Goal: Transaction & Acquisition: Obtain resource

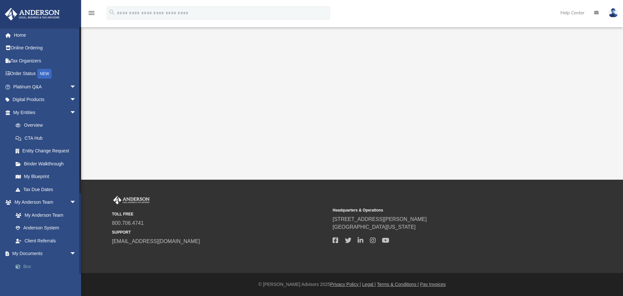
click at [26, 268] on link "Box" at bounding box center [47, 266] width 77 height 13
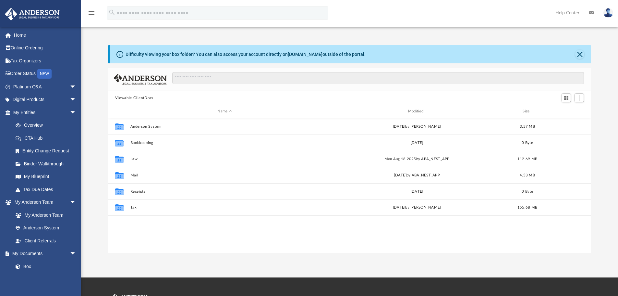
scroll to position [143, 478]
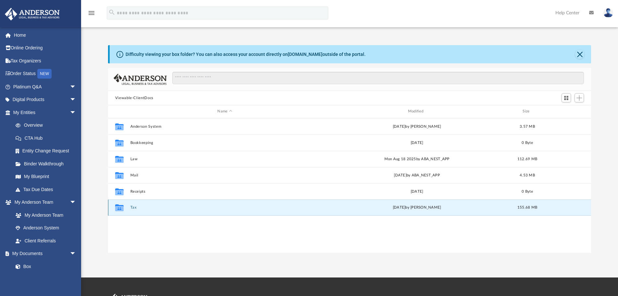
click at [132, 206] on button "Tax" at bounding box center [224, 207] width 189 height 4
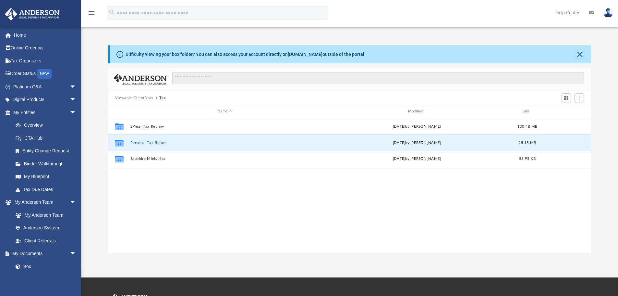
click at [137, 141] on button "Personal Tax Return" at bounding box center [224, 142] width 189 height 4
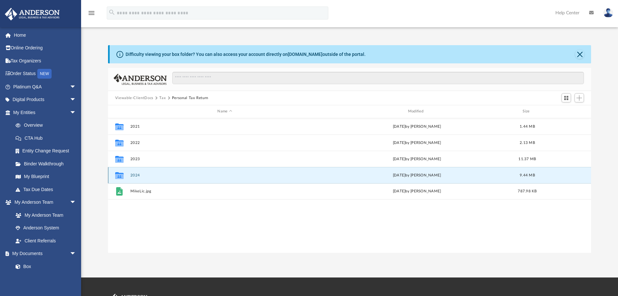
click at [135, 174] on button "2024" at bounding box center [224, 175] width 189 height 4
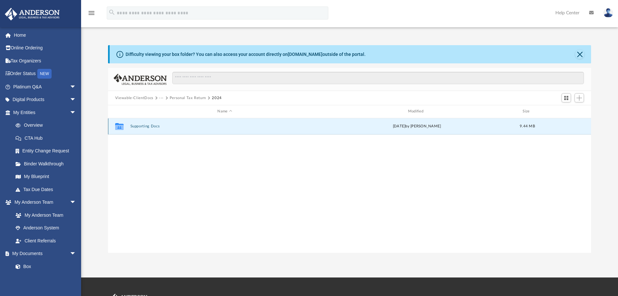
click at [140, 125] on button "Supporting Docs" at bounding box center [224, 126] width 189 height 4
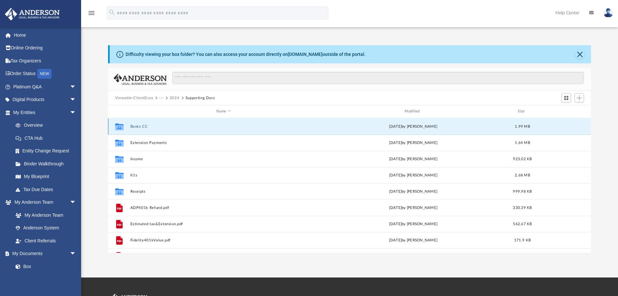
click at [136, 125] on button "Banks CC" at bounding box center [223, 126] width 187 height 4
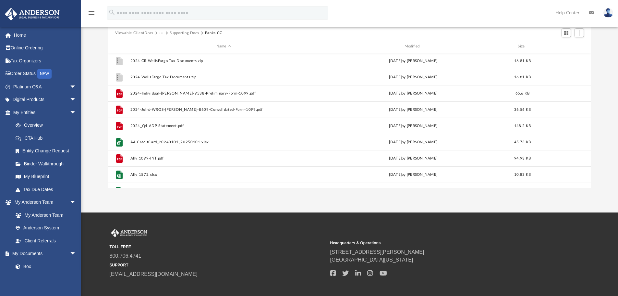
scroll to position [0, 0]
click at [182, 32] on button "Supporting Docs" at bounding box center [185, 33] width 30 height 6
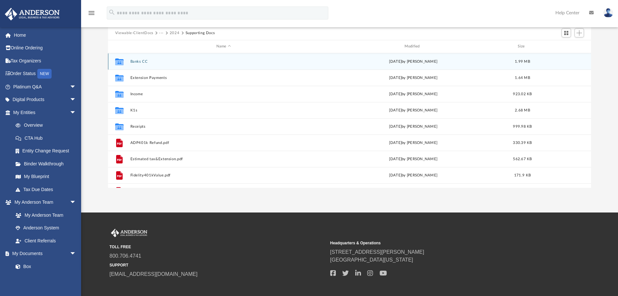
click at [141, 61] on button "Banks CC" at bounding box center [223, 61] width 187 height 4
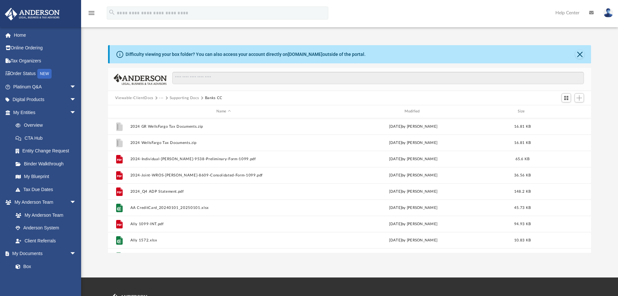
click at [188, 97] on button "Supporting Docs" at bounding box center [185, 98] width 30 height 6
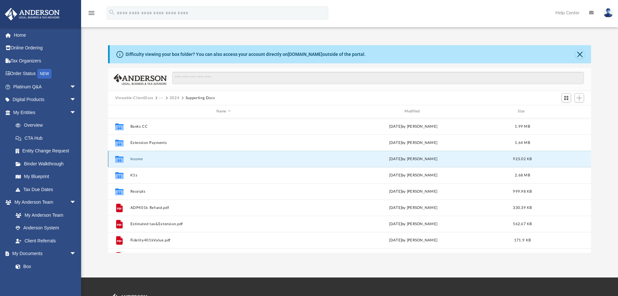
click at [136, 159] on button "Income" at bounding box center [223, 159] width 187 height 4
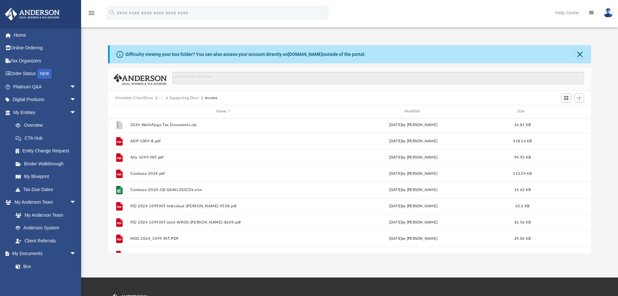
scroll to position [32, 0]
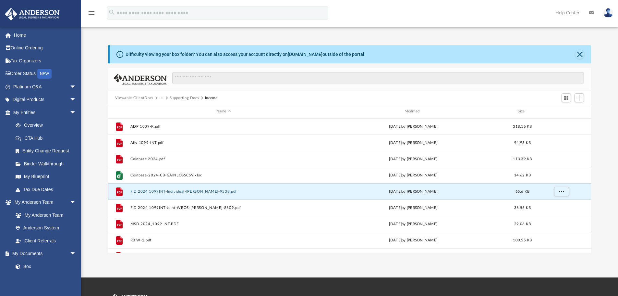
click at [182, 190] on button "FID 2024 1099INT-Individual-[PERSON_NAME]-9538.pdf" at bounding box center [223, 191] width 187 height 4
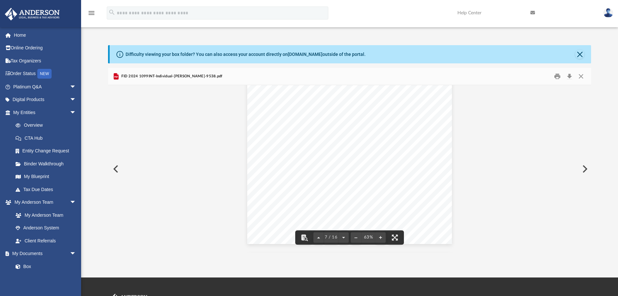
scroll to position [1071, 0]
click at [580, 52] on button "Close" at bounding box center [579, 54] width 9 height 9
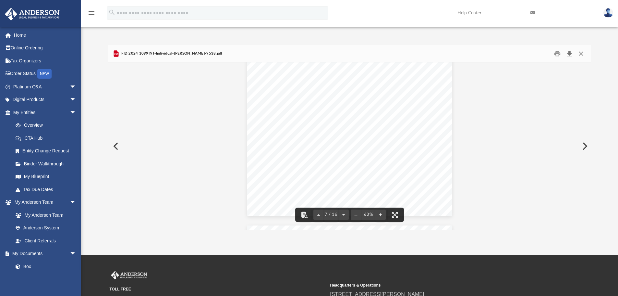
click at [570, 53] on button "Download" at bounding box center [570, 54] width 12 height 10
click at [581, 53] on button "Close" at bounding box center [581, 54] width 12 height 10
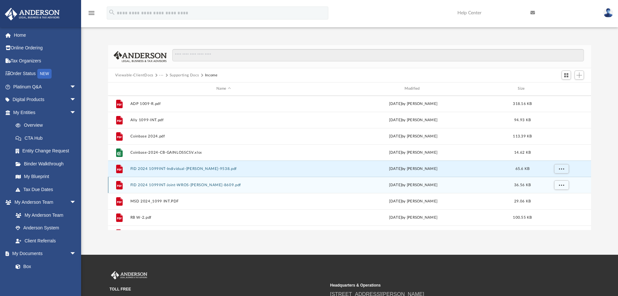
click at [197, 184] on button "FID 2024 1099INT-Joint-WROS-[PERSON_NAME]-8609.pdf" at bounding box center [223, 185] width 187 height 4
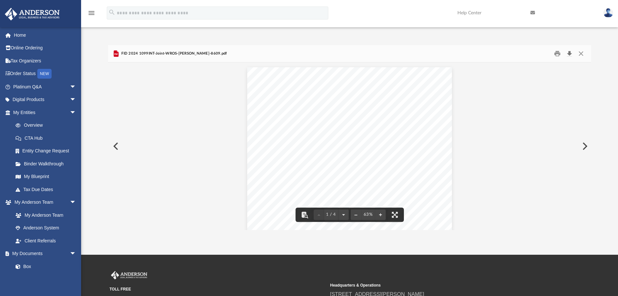
click at [571, 53] on button "Download" at bounding box center [570, 54] width 12 height 10
click at [584, 54] on button "Close" at bounding box center [581, 54] width 12 height 10
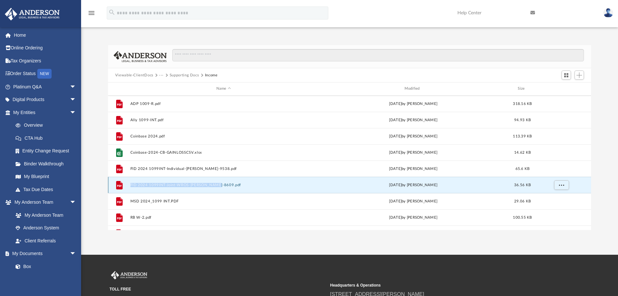
drag, startPoint x: 130, startPoint y: 184, endPoint x: 217, endPoint y: 187, distance: 87.3
click at [217, 187] on div "File FID 2024 1099INT-Joint-WROS-[PERSON_NAME]-8609.pdf [DATE] by [PERSON_NAME]…" at bounding box center [349, 184] width 483 height 16
copy button "FID 2024 1099INT-Joint-WROS-[PERSON_NAME]-8609.pdf"
